Goal: Task Accomplishment & Management: Manage account settings

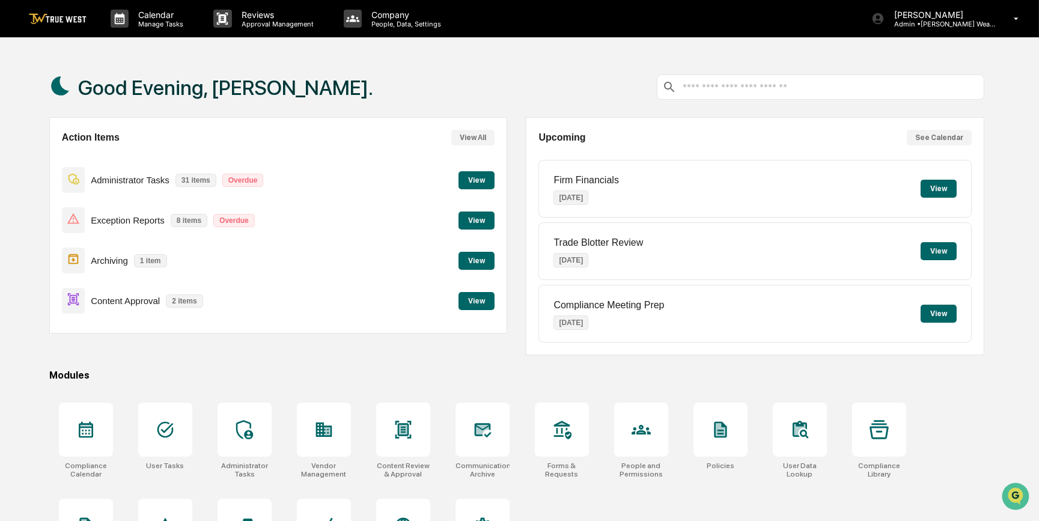
click at [482, 300] on button "View" at bounding box center [477, 301] width 36 height 18
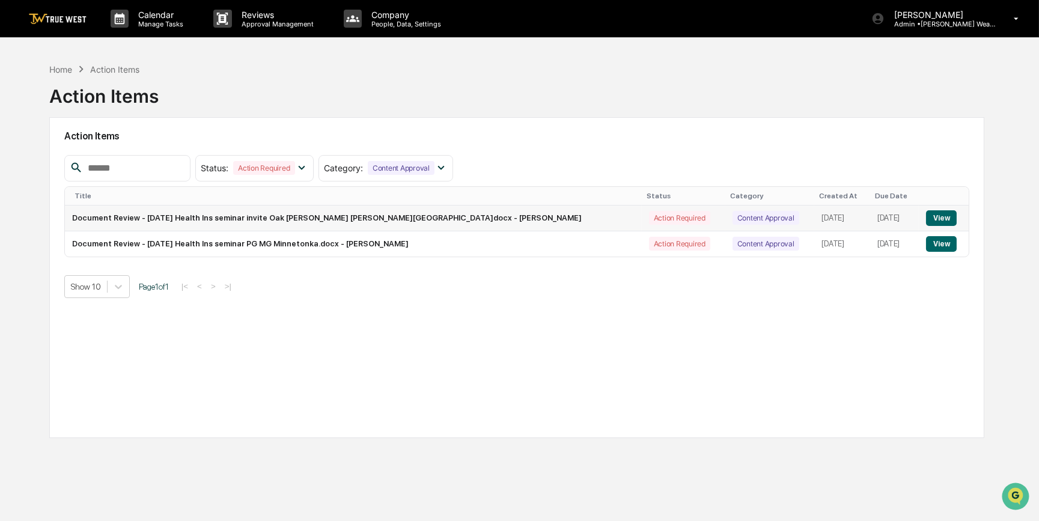
click at [927, 216] on button "View" at bounding box center [941, 218] width 31 height 16
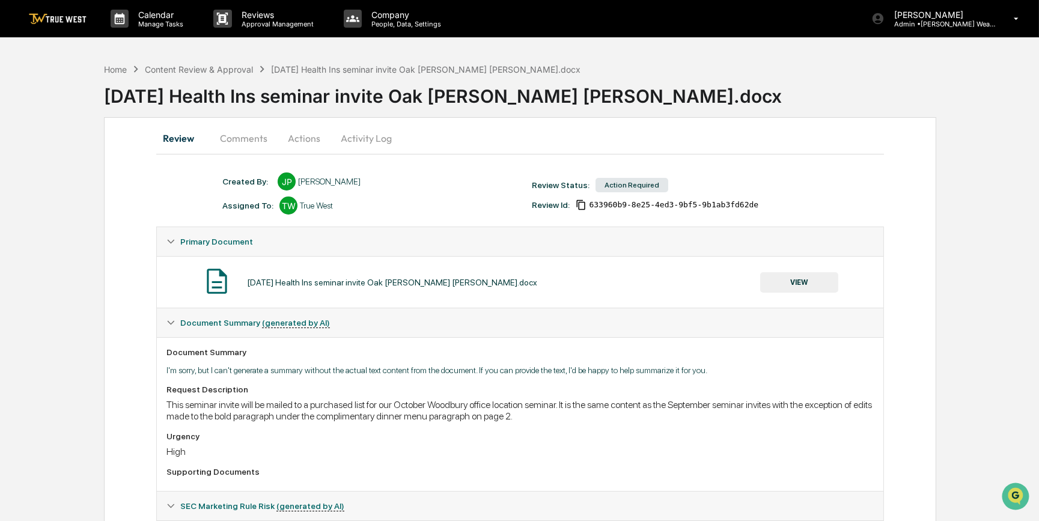
click at [792, 280] on button "VIEW" at bounding box center [799, 282] width 78 height 20
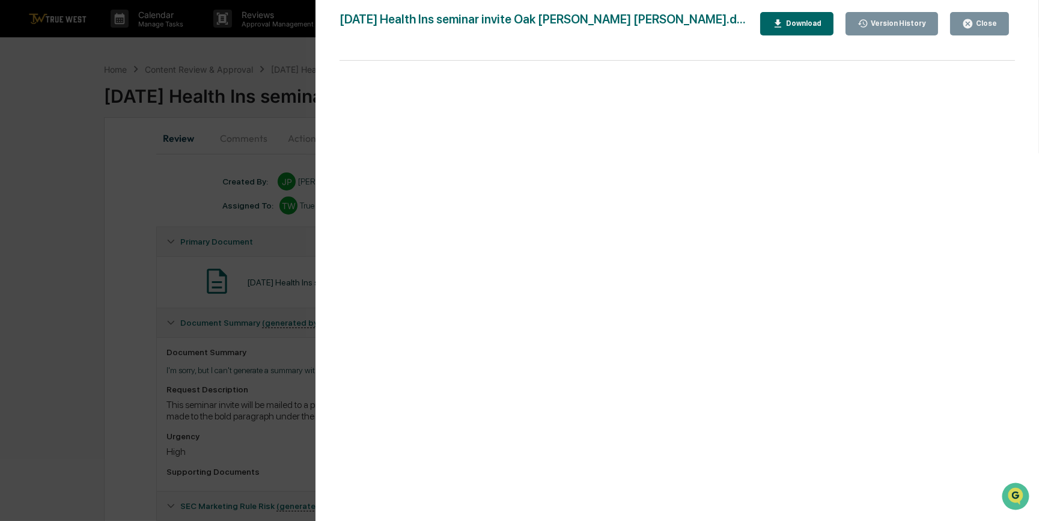
click at [119, 234] on div "Version History 09/08/2025, 03:51 PM Janelle Patenaude October 2025 Health Ins …" at bounding box center [519, 260] width 1039 height 521
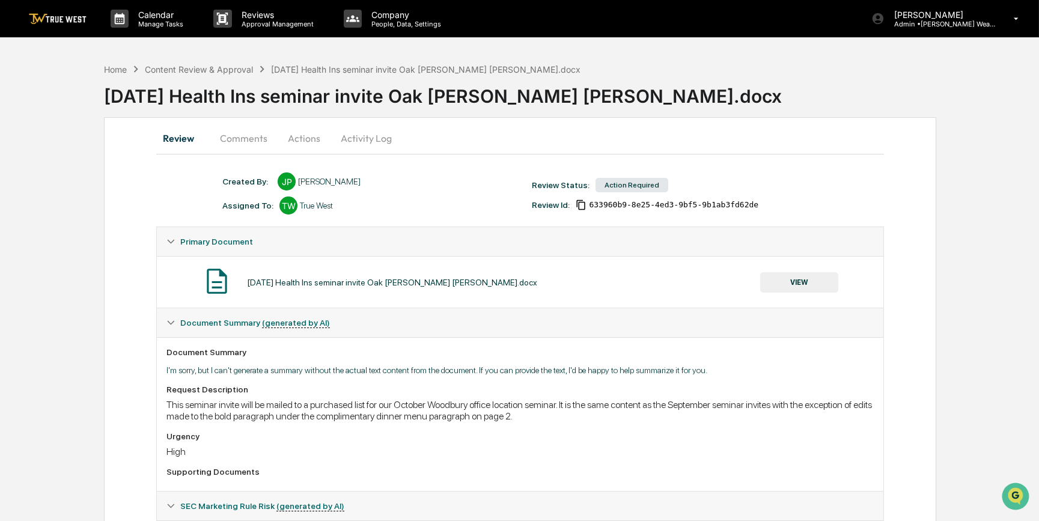
click at [245, 133] on button "Comments" at bounding box center [243, 138] width 67 height 29
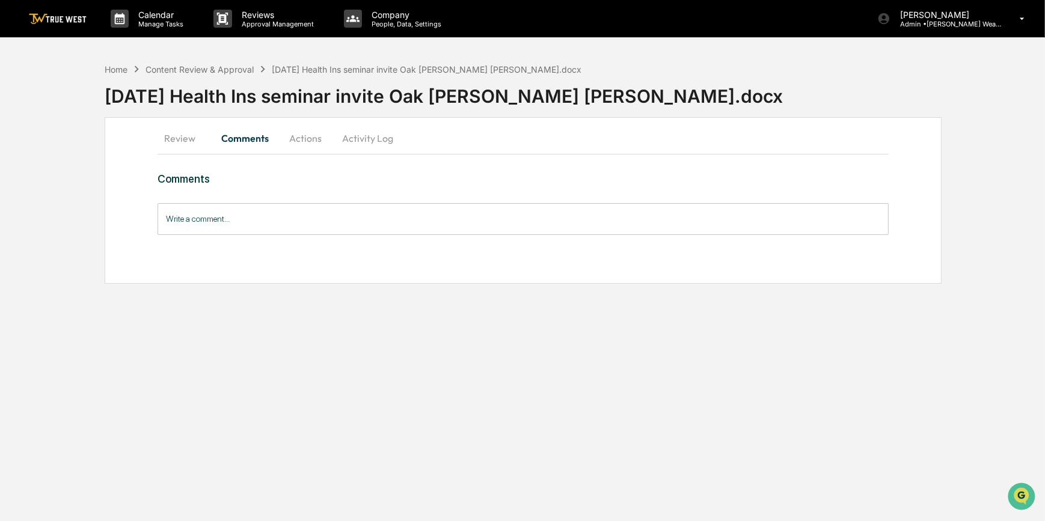
click at [294, 140] on button "Actions" at bounding box center [305, 138] width 54 height 29
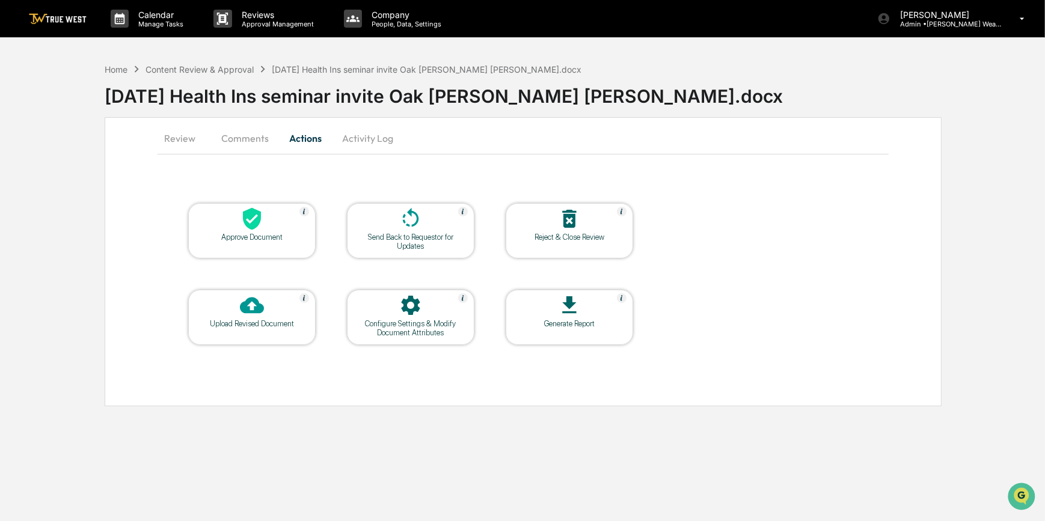
click at [267, 234] on div "Approve Document" at bounding box center [252, 237] width 108 height 9
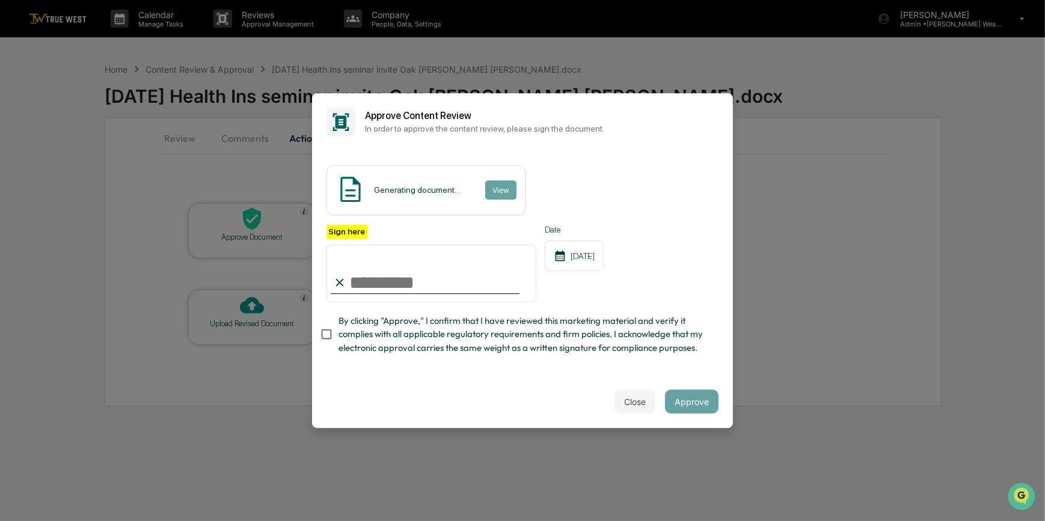
drag, startPoint x: 391, startPoint y: 285, endPoint x: 391, endPoint y: 295, distance: 9.6
click at [391, 285] on input "Sign here" at bounding box center [431, 274] width 210 height 58
type input "**"
click at [492, 188] on button "View" at bounding box center [499, 189] width 31 height 19
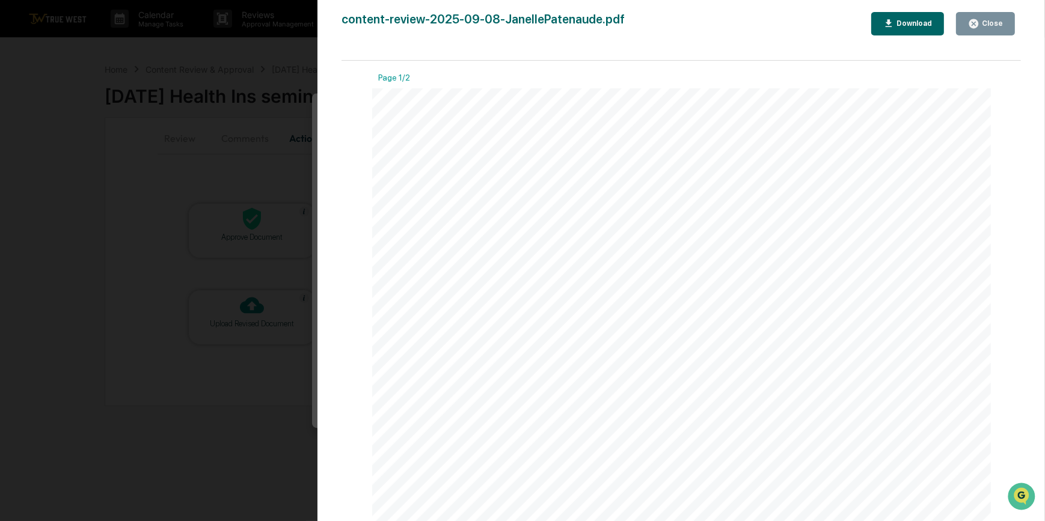
click at [260, 161] on div "Version History 09/08/2025, 10:55 PM Carliss Marshall content-review-2025-09-08…" at bounding box center [522, 260] width 1045 height 521
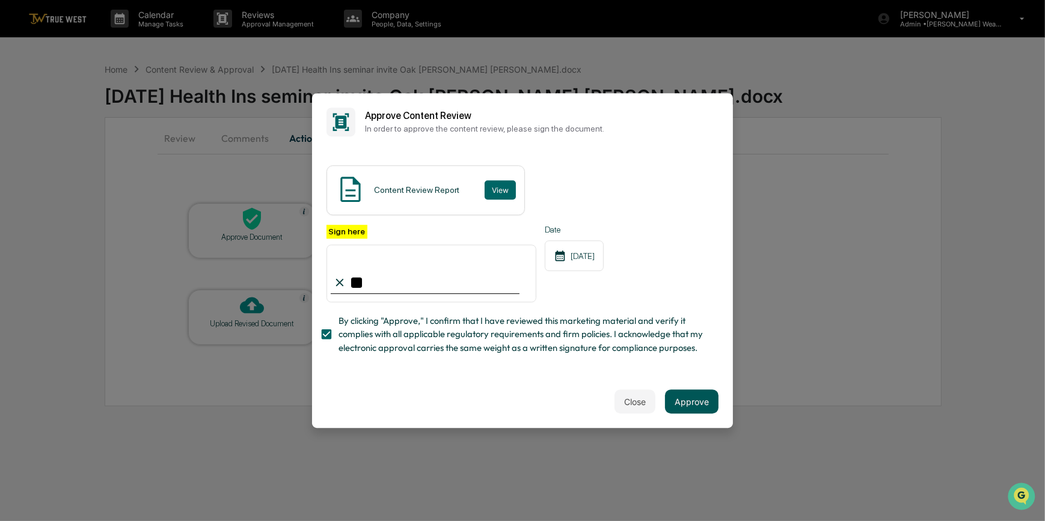
click at [695, 405] on button "Approve" at bounding box center [691, 402] width 53 height 24
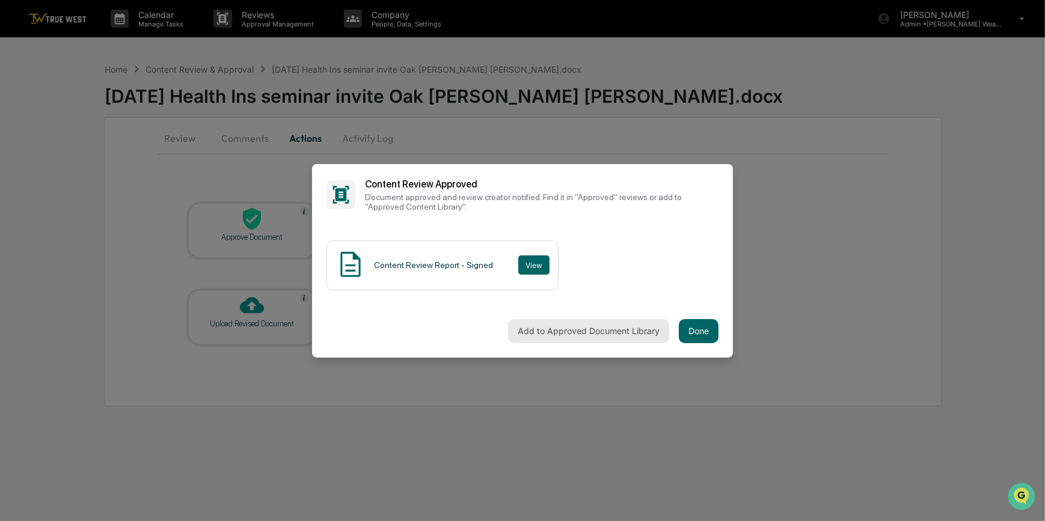
click at [611, 332] on button "Add to Approved Document Library" at bounding box center [588, 331] width 161 height 24
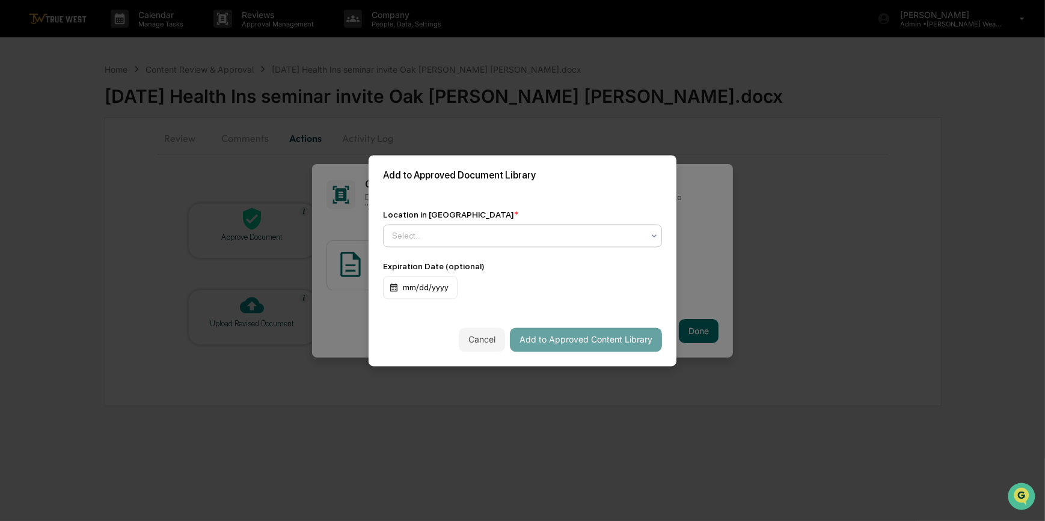
click at [451, 243] on div "Select..." at bounding box center [517, 235] width 263 height 17
click at [448, 267] on div "No options" at bounding box center [522, 261] width 278 height 19
click at [462, 207] on div "Location in Library * Use Up and Down to choose options, press Enter to select …" at bounding box center [522, 254] width 308 height 118
click at [438, 231] on div at bounding box center [517, 236] width 251 height 12
click at [501, 197] on div "Location in Library * Use Up and Down to choose options, press Enter to select …" at bounding box center [522, 254] width 308 height 118
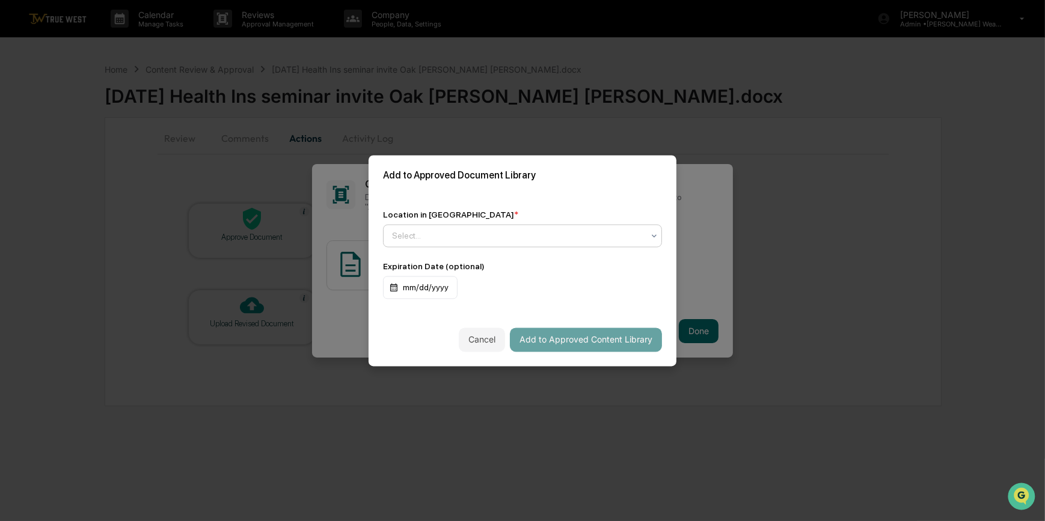
click at [412, 231] on div at bounding box center [517, 236] width 251 height 12
click at [488, 192] on div "Add to Approved Document Library" at bounding box center [522, 175] width 308 height 40
click at [404, 234] on div at bounding box center [517, 236] width 251 height 12
click at [499, 199] on div "Location in Library * Use Up and Down to choose options, press Enter to select …" at bounding box center [522, 254] width 308 height 118
click at [408, 230] on div at bounding box center [517, 236] width 251 height 12
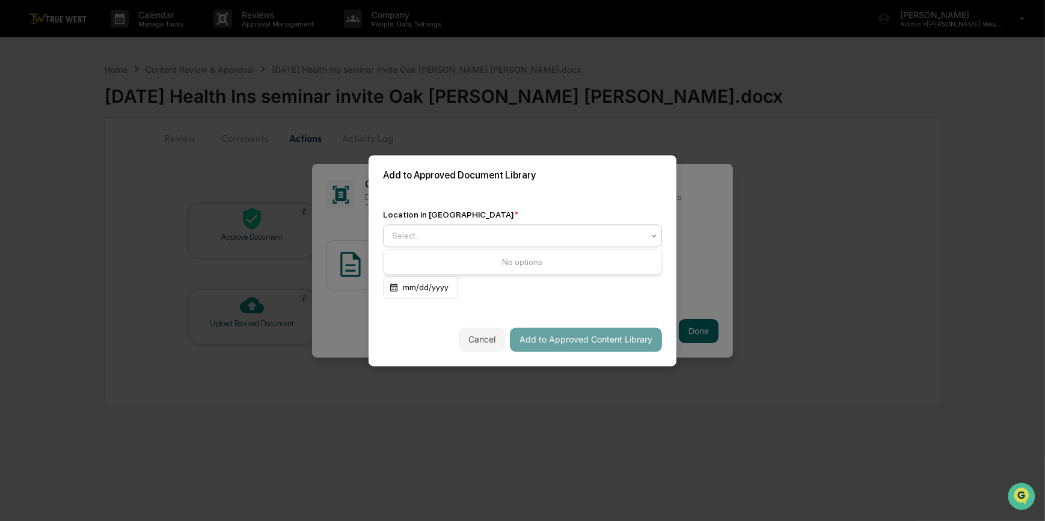
drag, startPoint x: 491, startPoint y: 189, endPoint x: 483, endPoint y: 195, distance: 9.5
click at [492, 189] on div "Add to Approved Document Library" at bounding box center [522, 175] width 308 height 40
click at [400, 234] on div at bounding box center [517, 236] width 251 height 12
click at [505, 201] on div "Location in Library * Use Up and Down to choose options, press Enter to select …" at bounding box center [522, 254] width 308 height 118
click at [403, 237] on div at bounding box center [517, 236] width 251 height 12
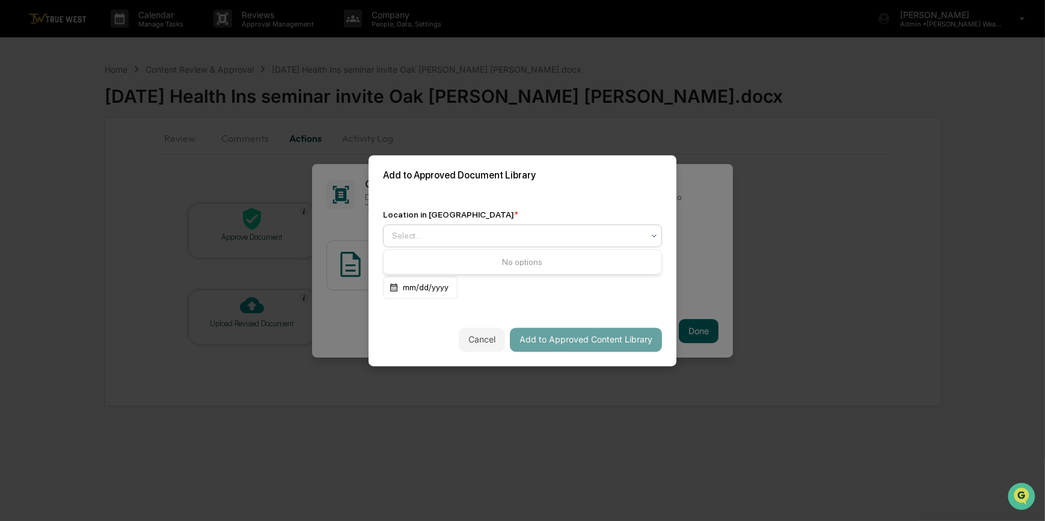
click at [483, 204] on div "Location in Library * Use Up and Down to choose options, press Enter to select …" at bounding box center [522, 254] width 308 height 118
click at [412, 234] on div at bounding box center [517, 236] width 251 height 12
click at [509, 198] on div "Location in Library * Select... Expiration Date (optional) mm/dd/yyyy" at bounding box center [522, 254] width 308 height 118
click at [400, 236] on div at bounding box center [517, 236] width 251 height 12
click at [513, 207] on div "Location in Library * Use Up and Down to choose options, press Enter to select …" at bounding box center [522, 254] width 308 height 118
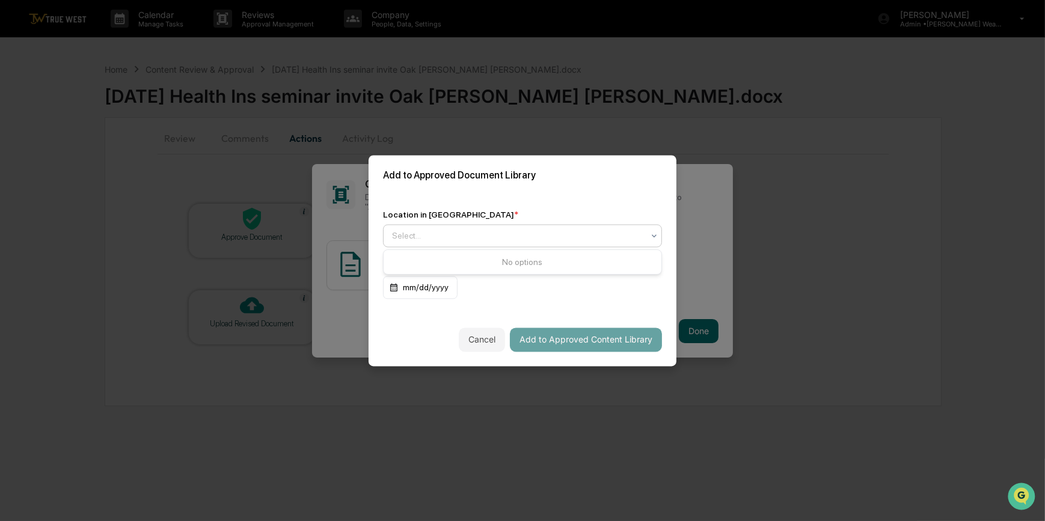
click at [423, 235] on div at bounding box center [517, 236] width 251 height 12
click at [502, 197] on div "Location in Library * Use Up and Down to choose options, press Enter to select …" at bounding box center [522, 254] width 308 height 118
click at [406, 234] on div at bounding box center [517, 236] width 251 height 12
click at [499, 213] on div "Location in Library *" at bounding box center [522, 215] width 279 height 10
click at [463, 241] on div at bounding box center [517, 236] width 251 height 12
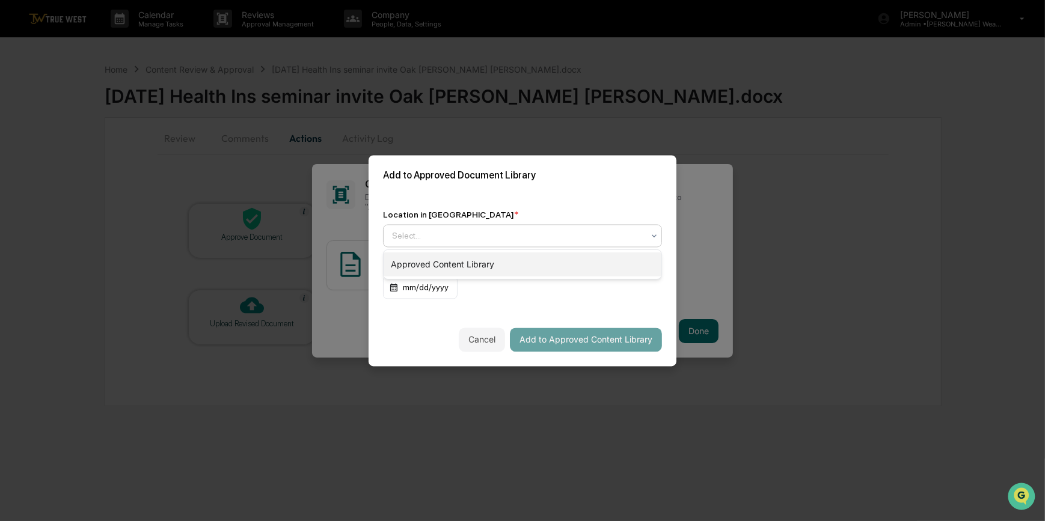
click at [439, 271] on div "Approved Content Library" at bounding box center [522, 264] width 278 height 24
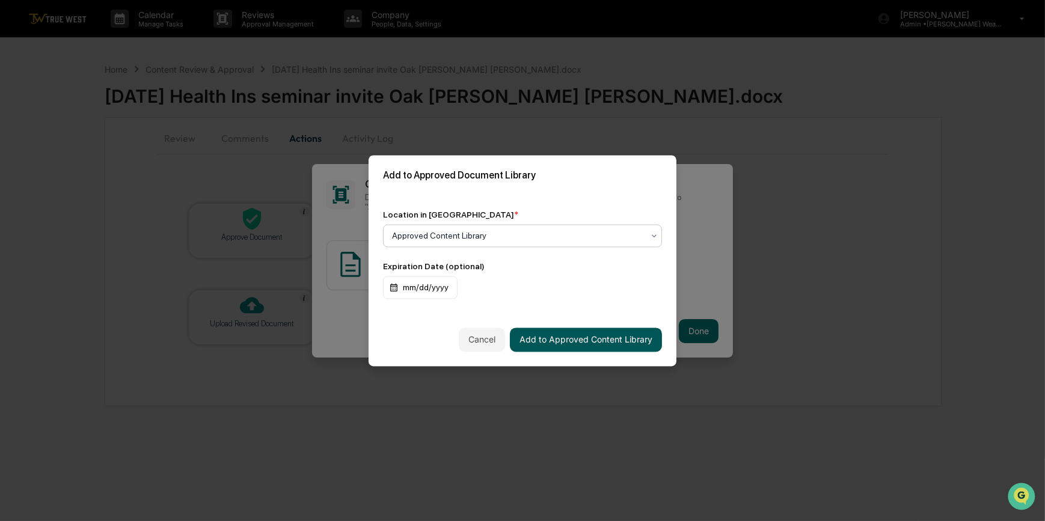
click at [574, 343] on button "Add to Approved Content Library" at bounding box center [586, 340] width 152 height 24
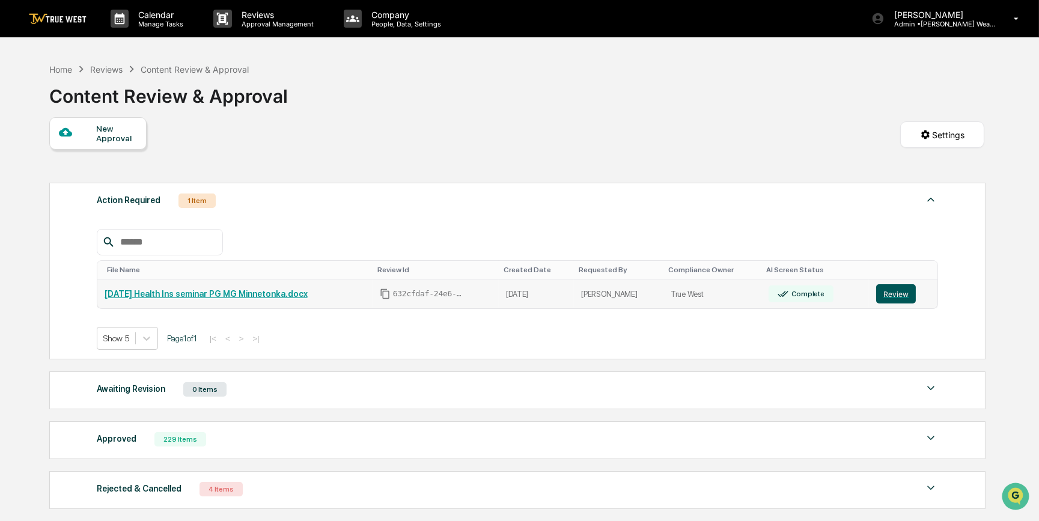
click at [888, 293] on button "Review" at bounding box center [896, 293] width 40 height 19
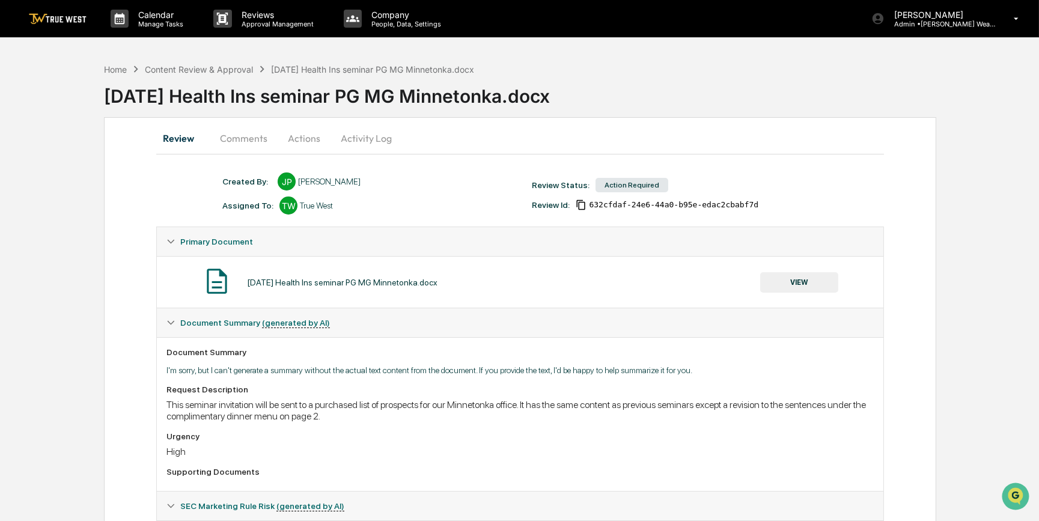
click at [799, 280] on button "VIEW" at bounding box center [799, 282] width 78 height 20
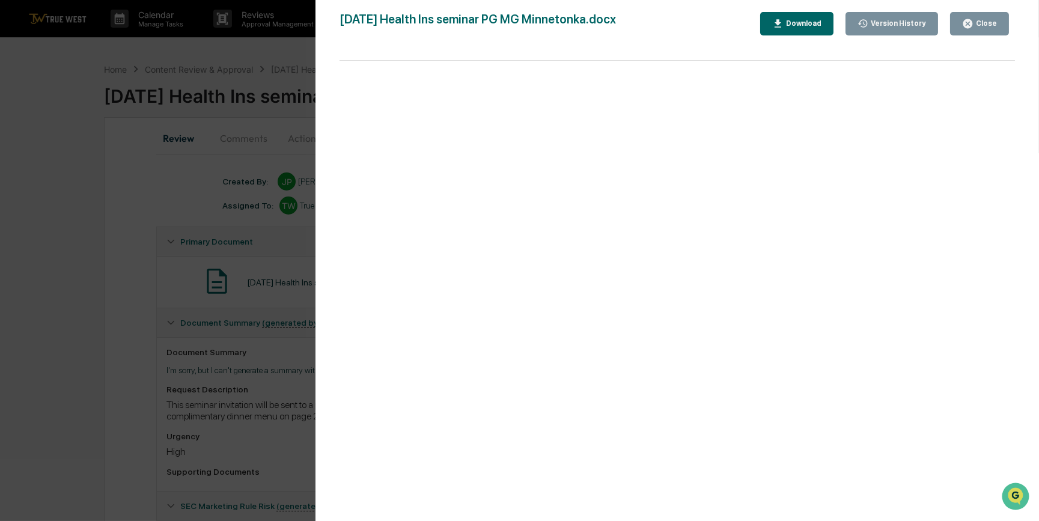
click at [173, 229] on div "Version History [DATE] 03:46 PM [PERSON_NAME] [DATE] Health Ins seminar PG MG M…" at bounding box center [519, 260] width 1039 height 521
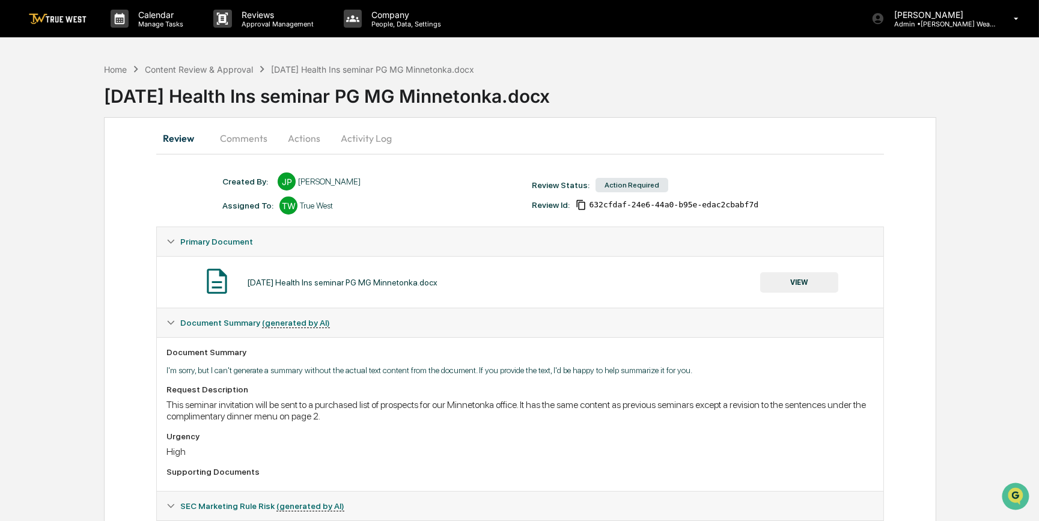
click at [287, 133] on button "Actions" at bounding box center [304, 138] width 54 height 29
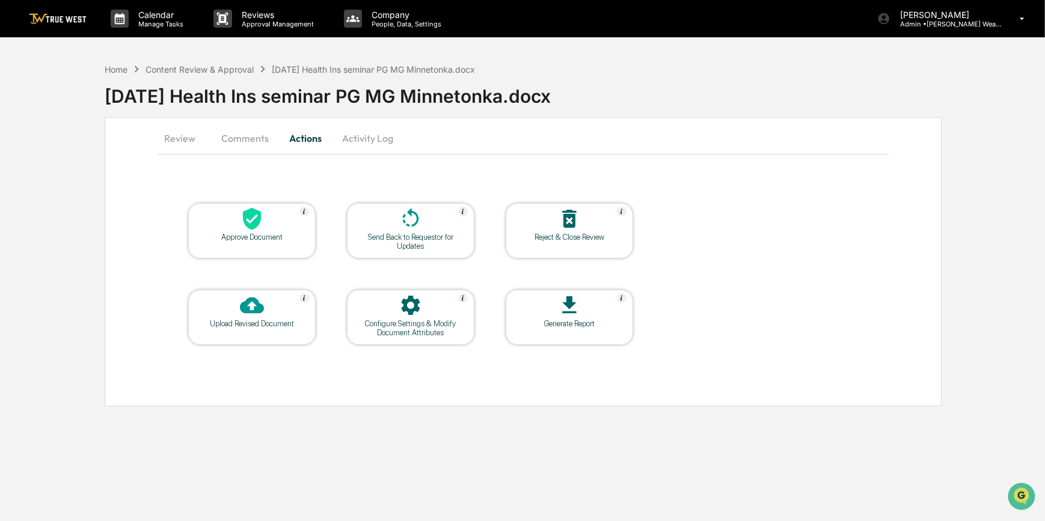
click at [285, 228] on div at bounding box center [252, 220] width 120 height 26
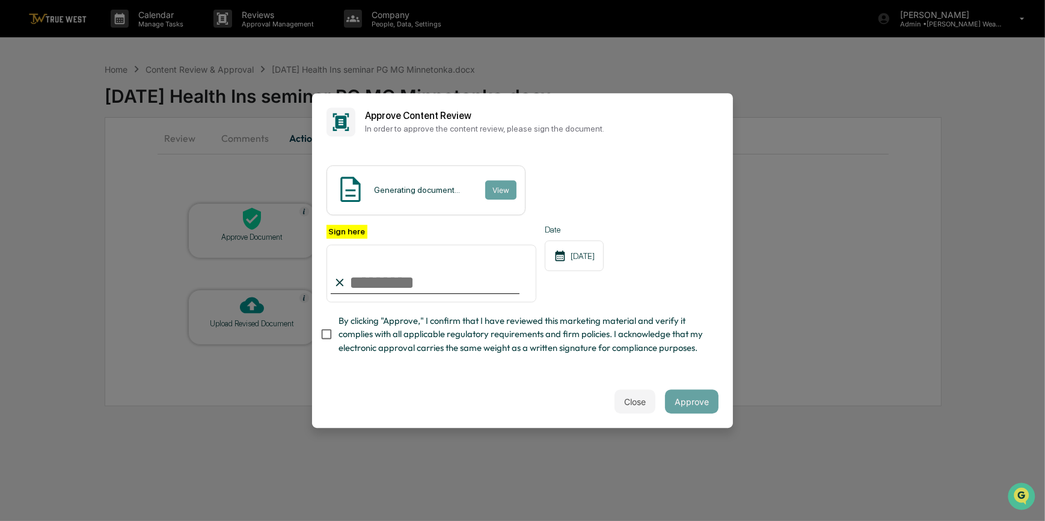
drag, startPoint x: 374, startPoint y: 283, endPoint x: 375, endPoint y: 300, distance: 17.4
click at [374, 283] on input "Sign here" at bounding box center [431, 274] width 210 height 58
type input "**"
click at [710, 406] on button "Approve" at bounding box center [691, 402] width 53 height 24
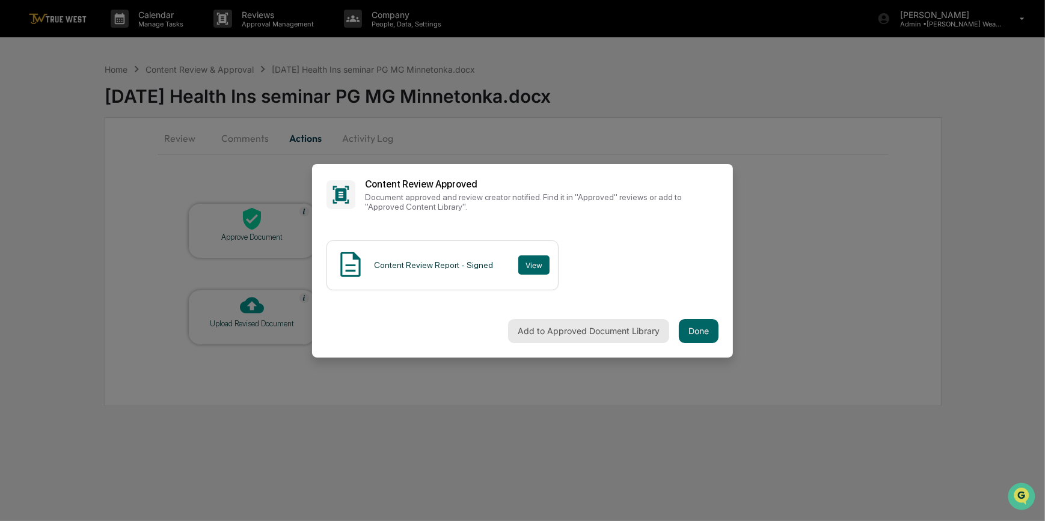
click at [543, 337] on button "Add to Approved Document Library" at bounding box center [588, 331] width 161 height 24
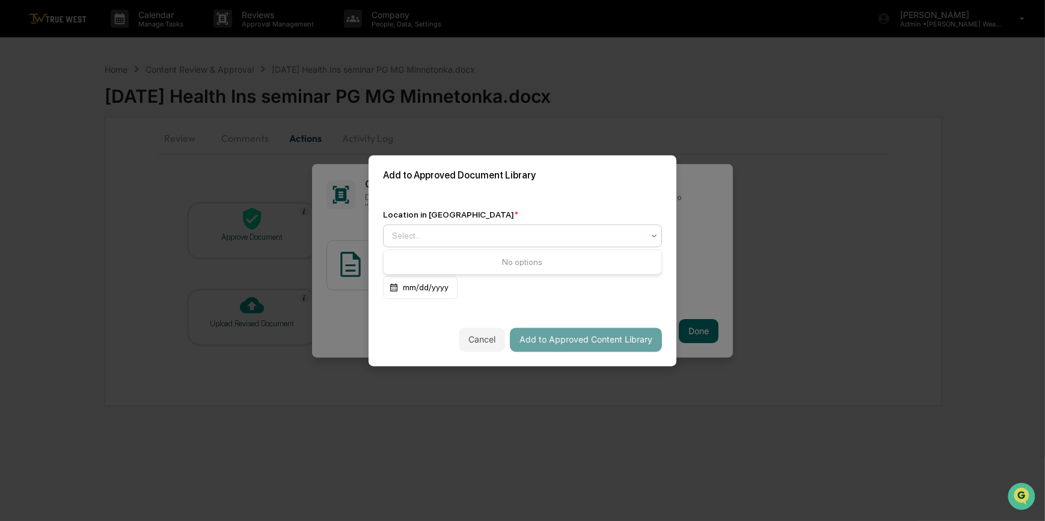
click at [405, 235] on div at bounding box center [517, 236] width 251 height 12
click at [460, 213] on div "Location in Library *" at bounding box center [522, 215] width 279 height 10
click at [412, 237] on div at bounding box center [517, 236] width 251 height 12
click at [513, 201] on div "Location in Library * Select... Expiration Date (optional) mm/dd/yyyy" at bounding box center [522, 254] width 308 height 118
click at [396, 238] on div at bounding box center [517, 236] width 251 height 12
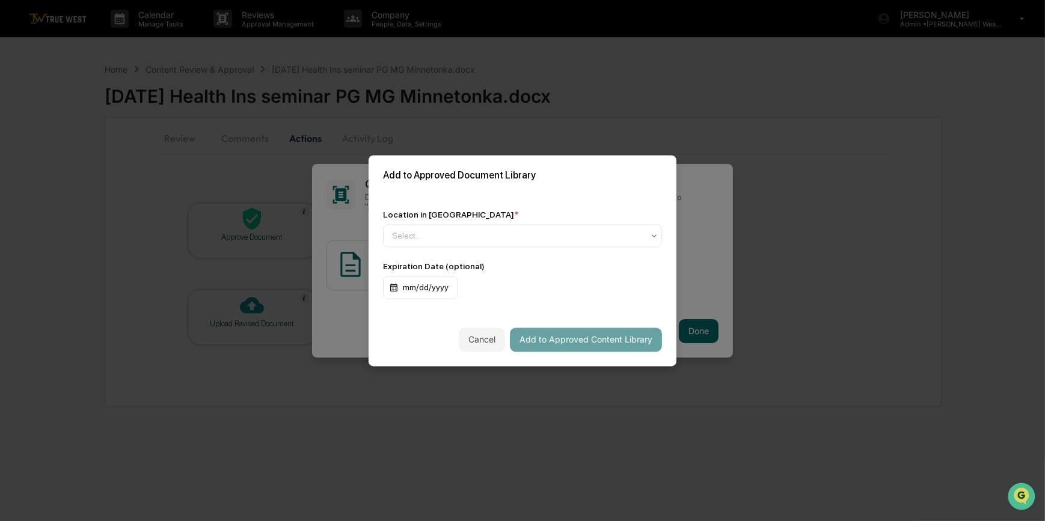
click at [463, 201] on div "Location in Library * Select... Expiration Date (optional) mm/dd/yyyy" at bounding box center [522, 254] width 308 height 118
click at [409, 239] on div at bounding box center [517, 236] width 251 height 12
click at [438, 265] on div "Approved Content Library" at bounding box center [522, 264] width 278 height 24
click at [588, 346] on button "Add to Approved Content Library" at bounding box center [586, 340] width 152 height 24
